Goal: Transaction & Acquisition: Purchase product/service

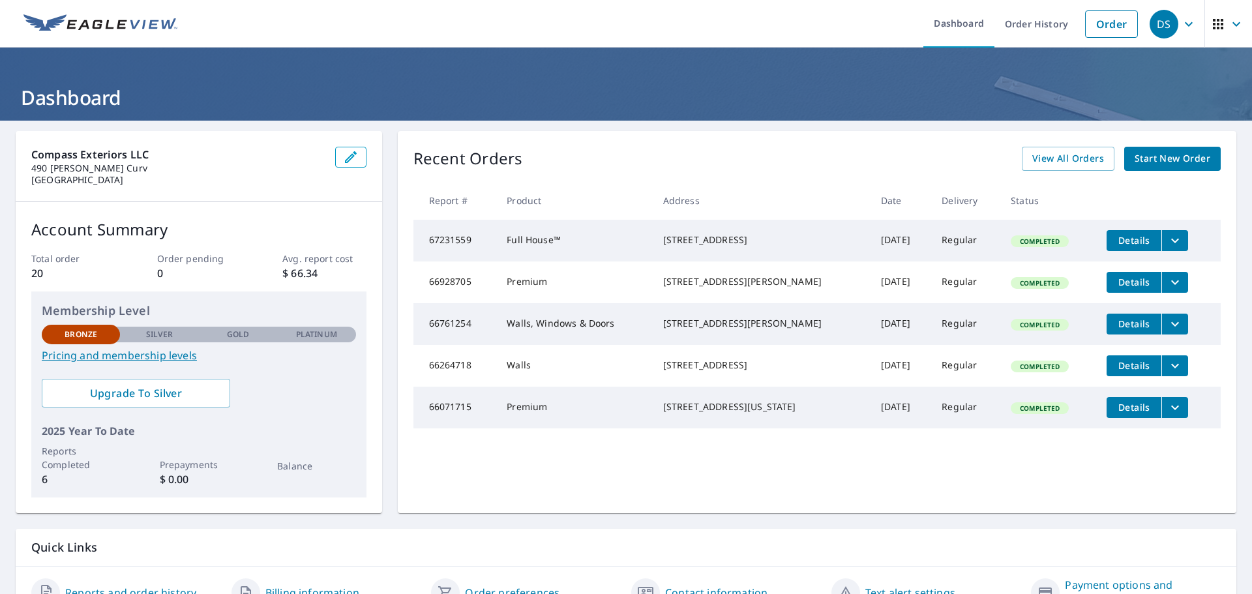
click at [1155, 164] on span "Start New Order" at bounding box center [1172, 159] width 76 height 16
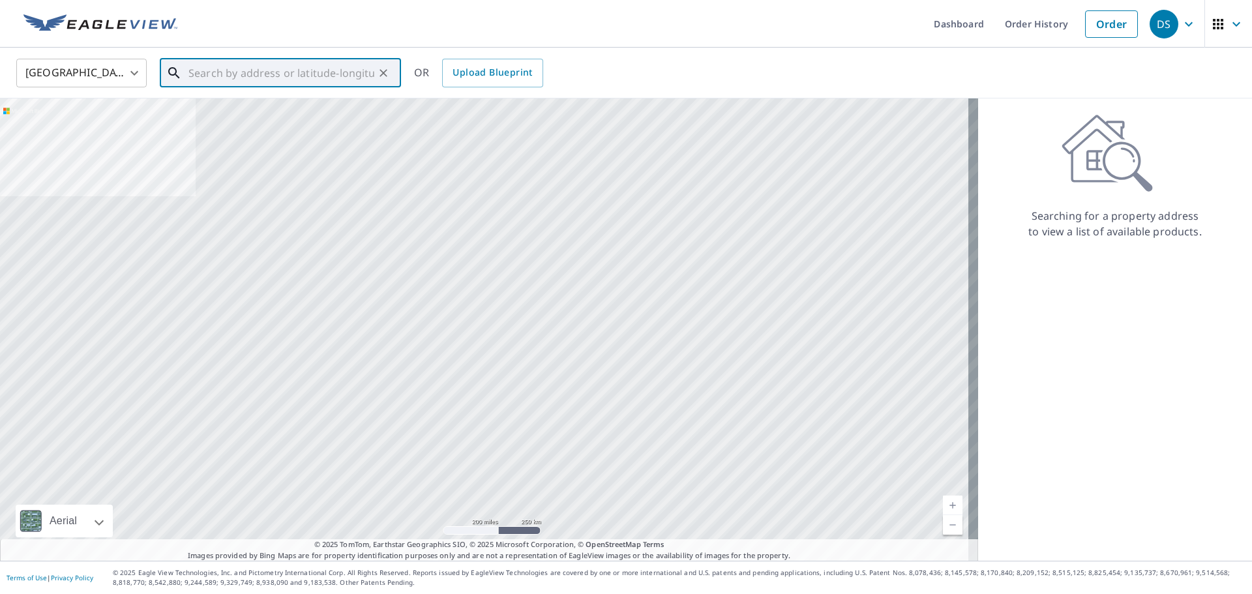
click at [231, 70] on input "text" at bounding box center [281, 73] width 186 height 37
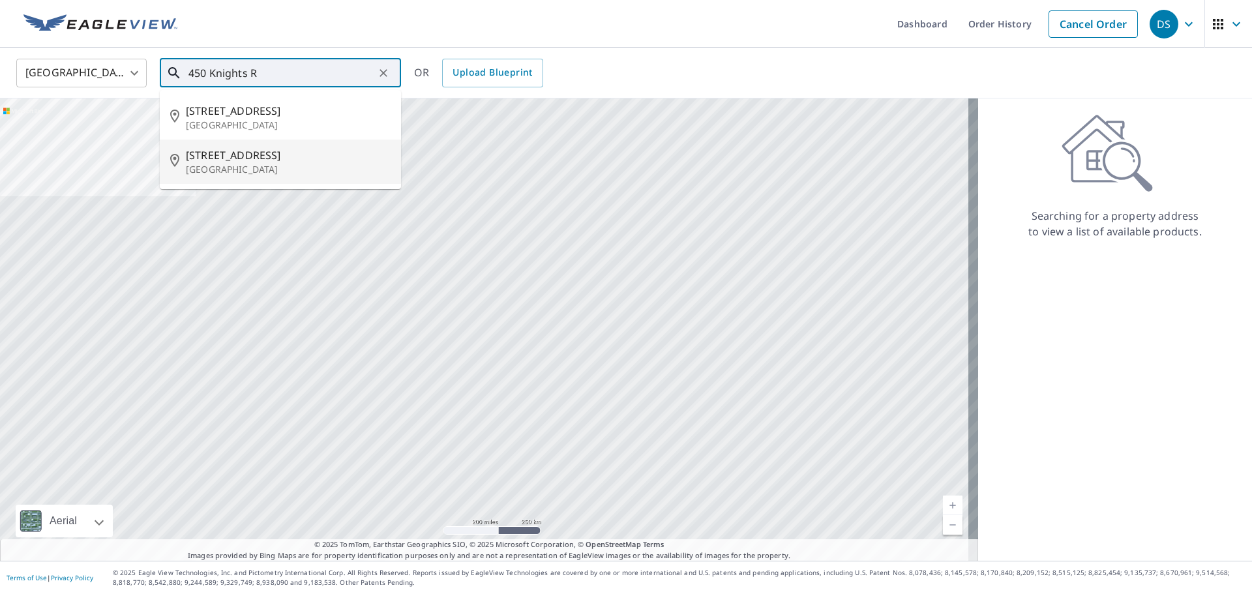
click at [237, 163] on p "[GEOGRAPHIC_DATA]" at bounding box center [288, 169] width 205 height 13
type input "[STREET_ADDRESS][PERSON_NAME]"
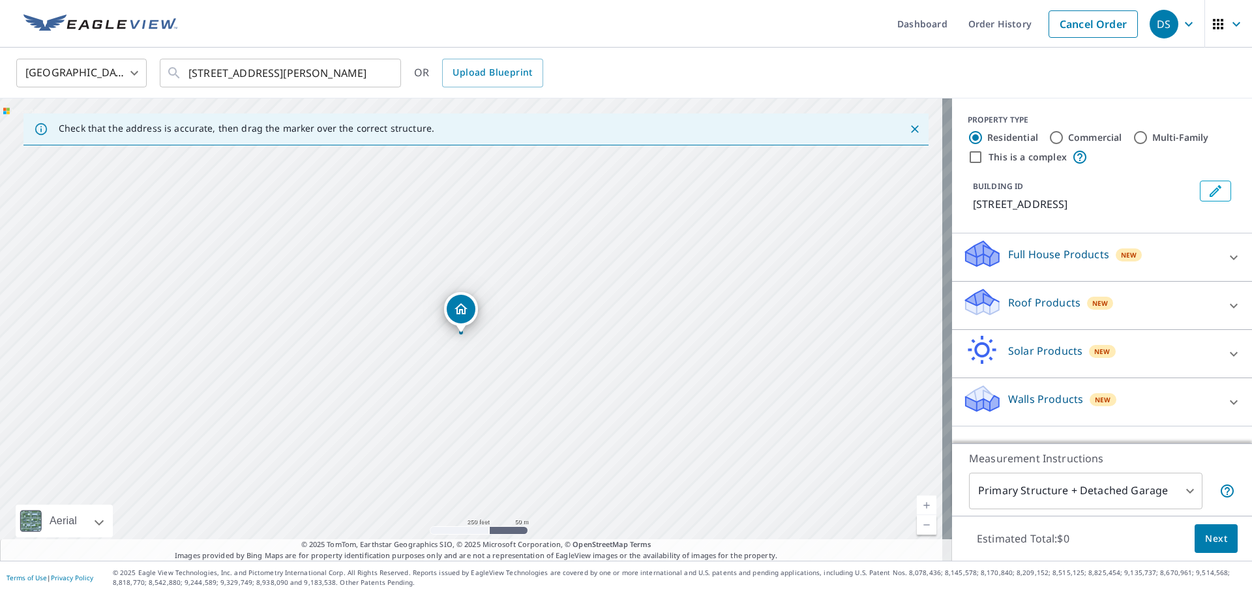
click at [478, 318] on div "[STREET_ADDRESS][PERSON_NAME]" at bounding box center [476, 329] width 952 height 462
click at [1228, 410] on icon at bounding box center [1233, 402] width 16 height 16
click at [1225, 410] on icon at bounding box center [1233, 402] width 16 height 16
click at [1030, 407] on p "Walls Products" at bounding box center [1045, 399] width 75 height 16
click at [1225, 410] on icon at bounding box center [1233, 402] width 16 height 16
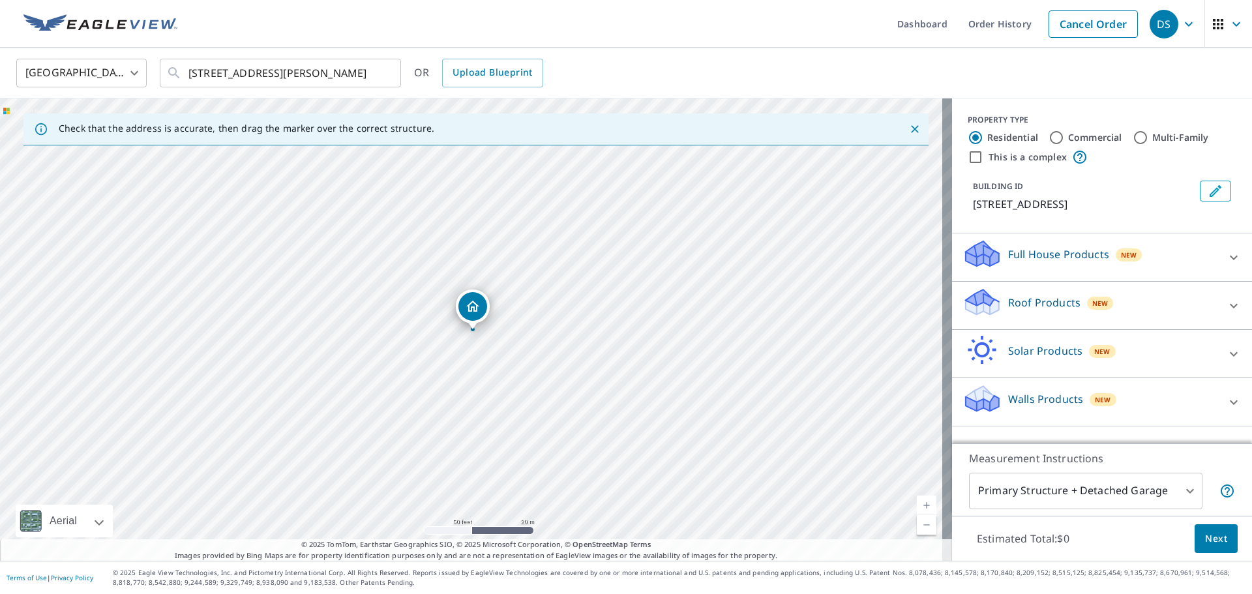
click at [1160, 407] on div "Walls Products New" at bounding box center [1090, 401] width 256 height 37
click at [980, 402] on icon at bounding box center [981, 394] width 33 height 16
click at [991, 408] on div "Walls Products New" at bounding box center [1090, 401] width 256 height 37
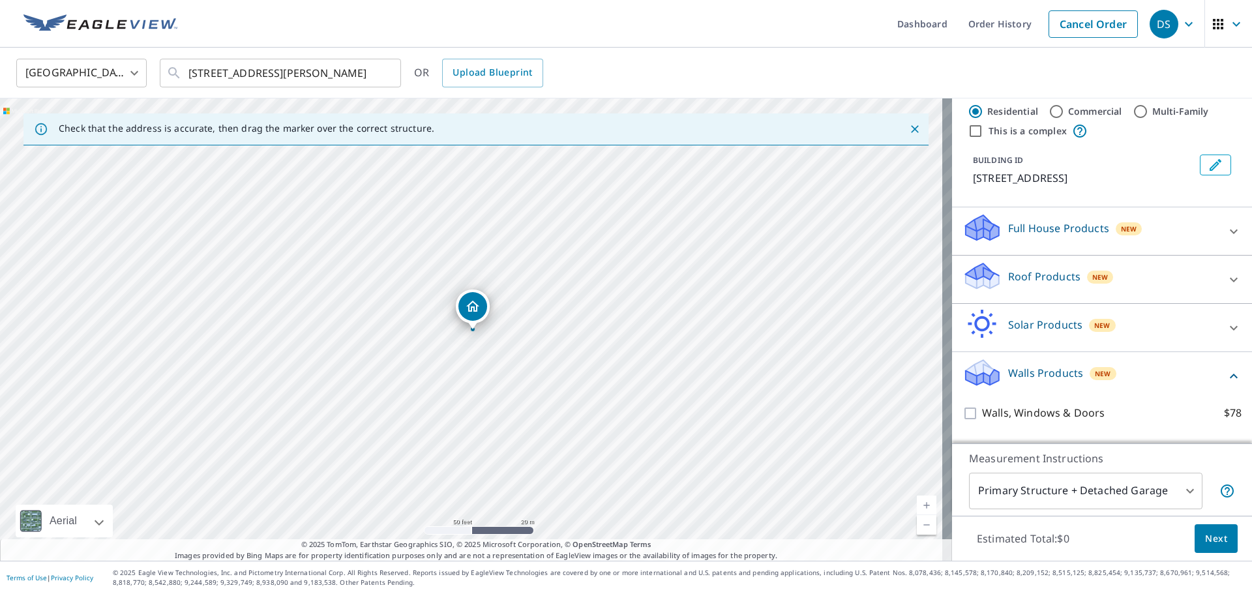
scroll to position [72, 0]
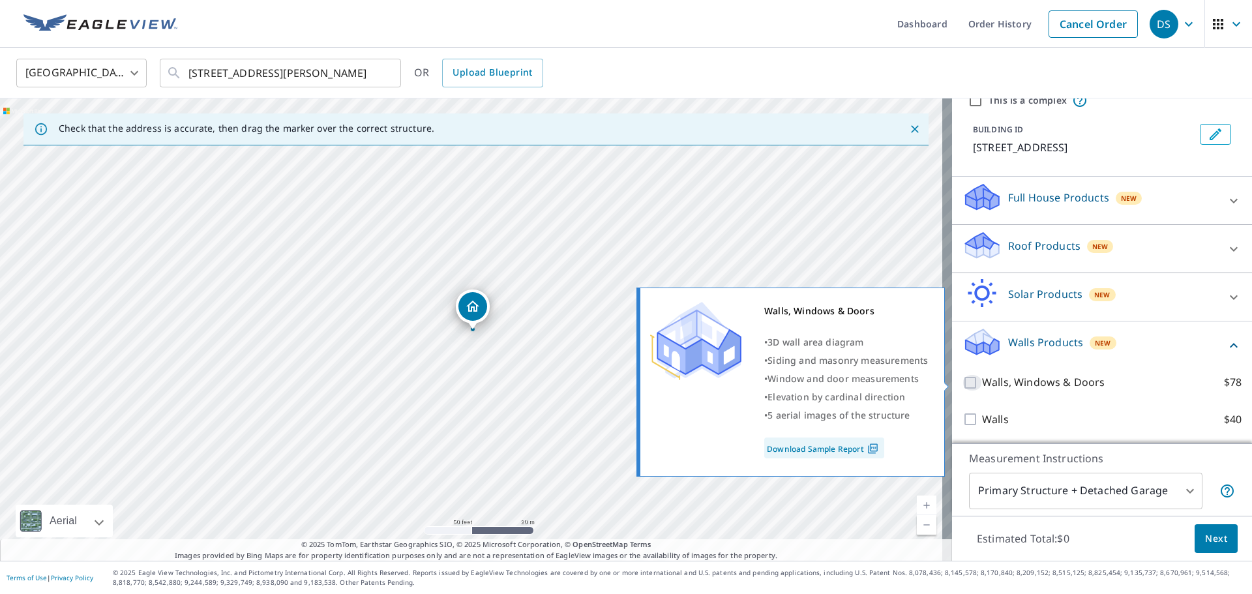
click at [963, 379] on input "Walls, Windows & Doors $78" at bounding box center [972, 383] width 20 height 16
checkbox input "true"
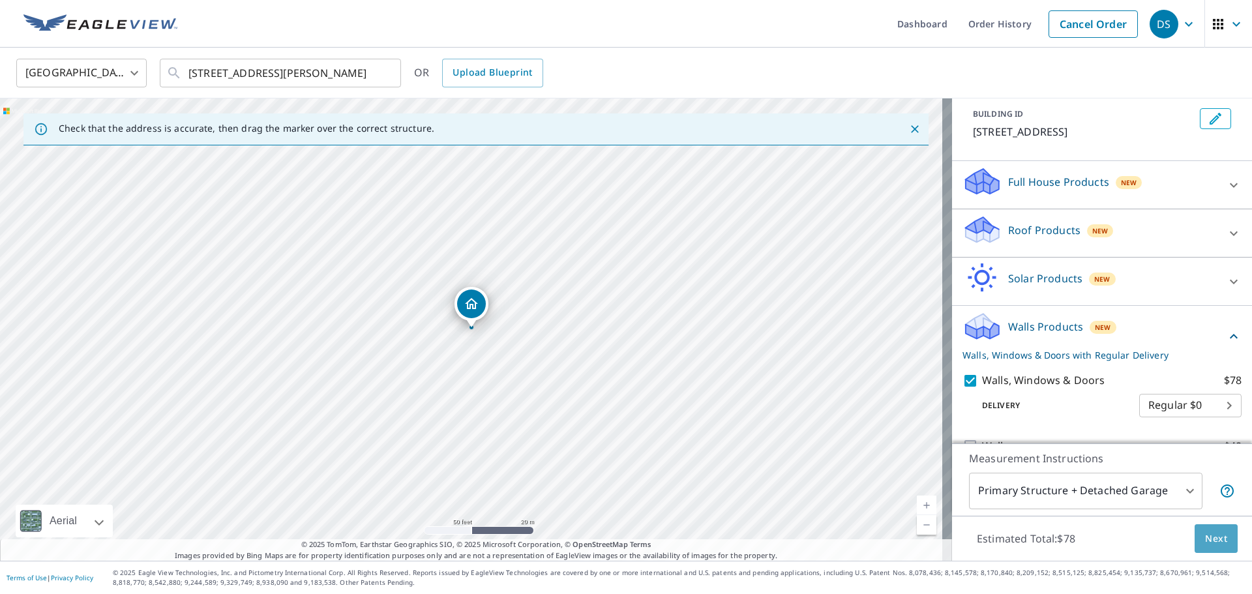
click at [1205, 535] on span "Next" at bounding box center [1216, 539] width 22 height 16
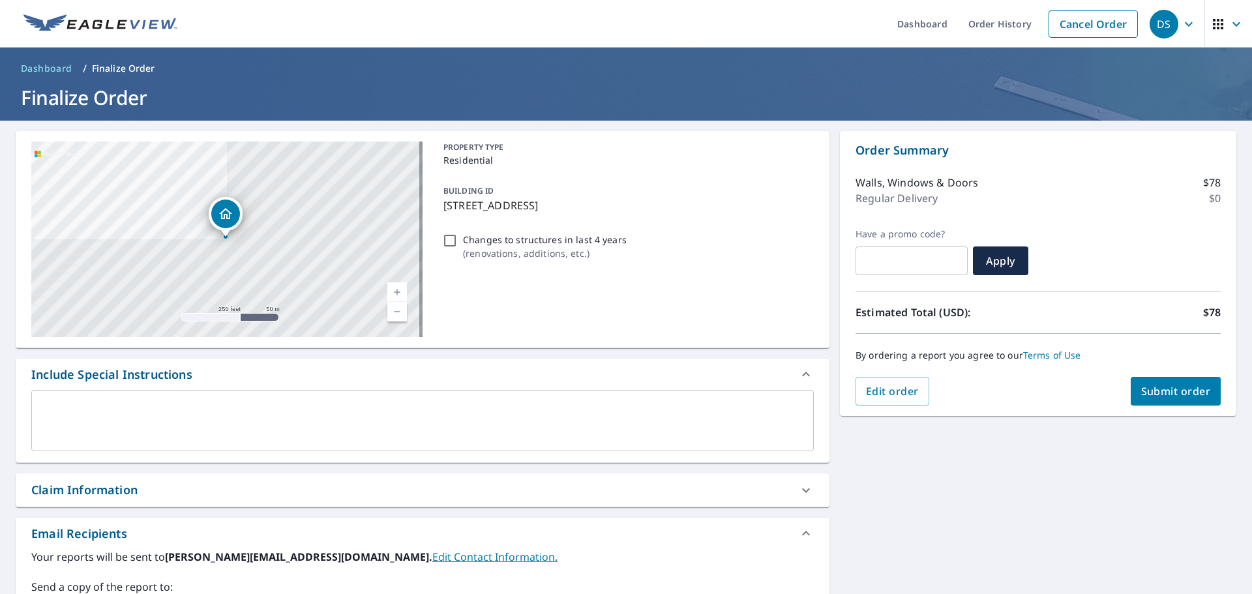
click at [1172, 392] on span "Submit order" at bounding box center [1176, 391] width 70 height 14
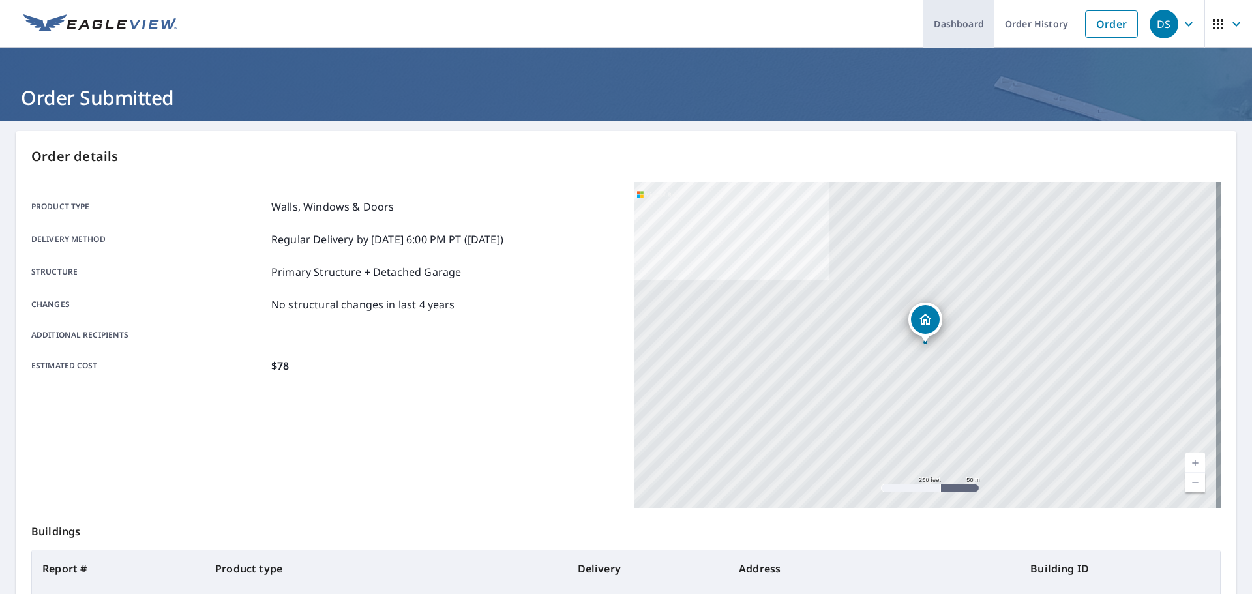
click at [954, 22] on link "Dashboard" at bounding box center [958, 24] width 71 height 48
